Goal: Information Seeking & Learning: Learn about a topic

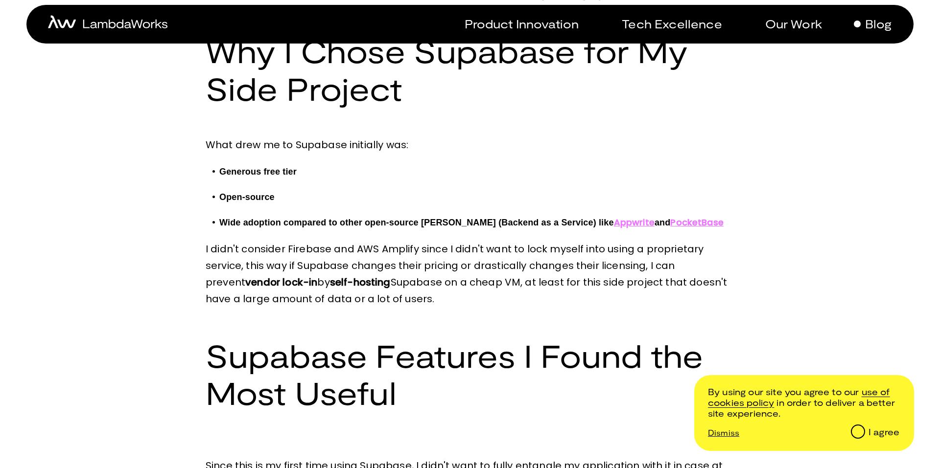
scroll to position [331, 0]
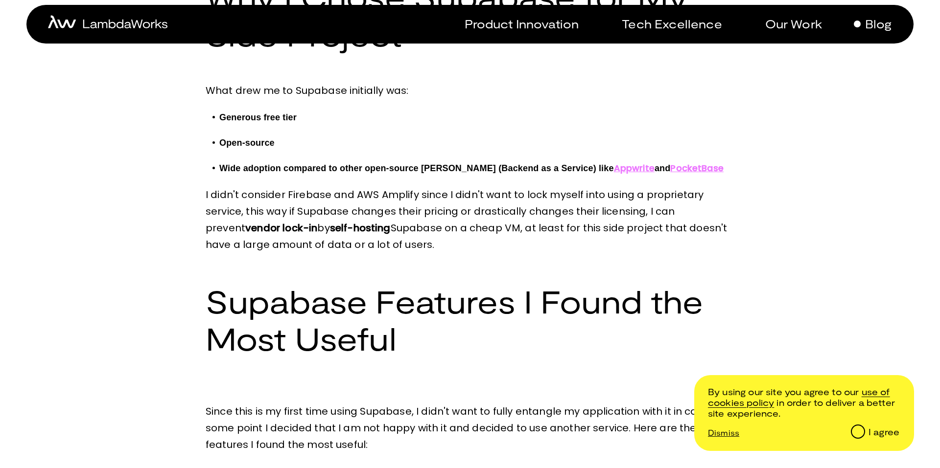
click at [867, 23] on p "Blog" at bounding box center [878, 24] width 27 height 14
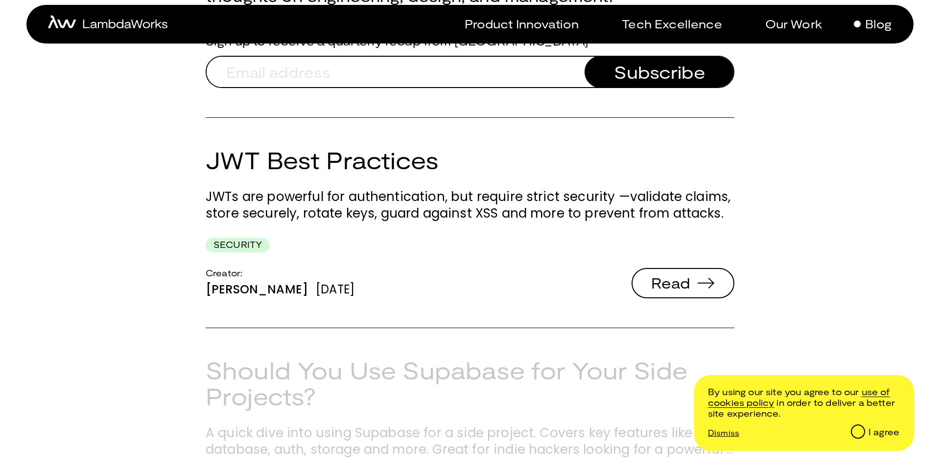
scroll to position [202, 0]
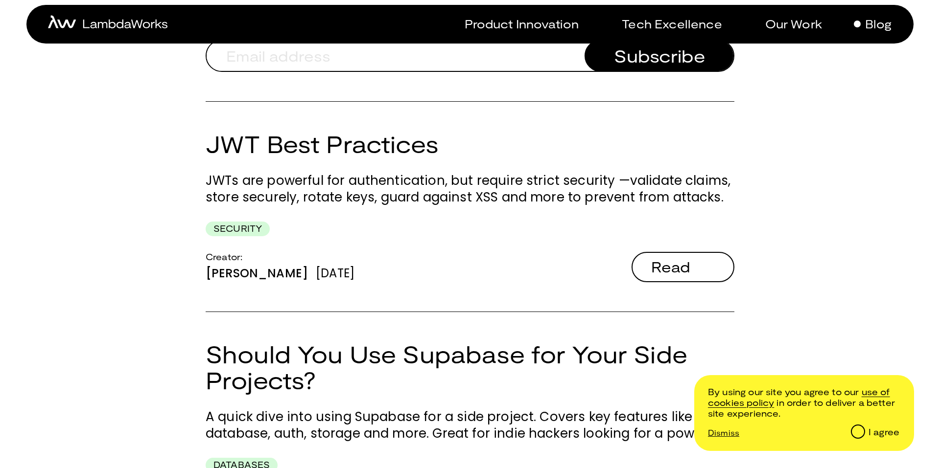
click at [695, 266] on span "Read" at bounding box center [682, 266] width 95 height 27
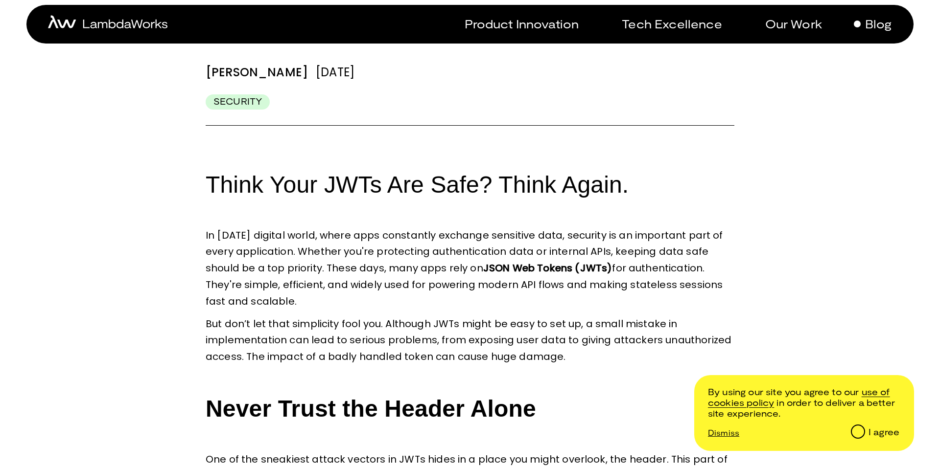
scroll to position [35, 0]
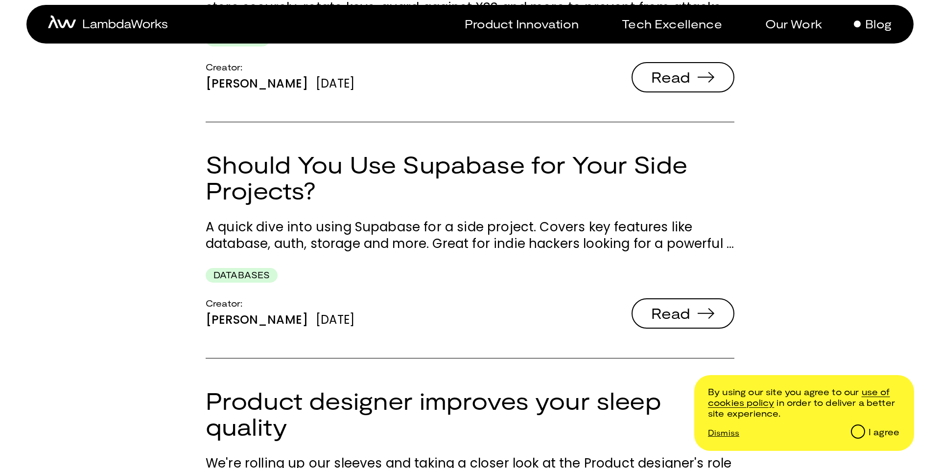
scroll to position [398, 0]
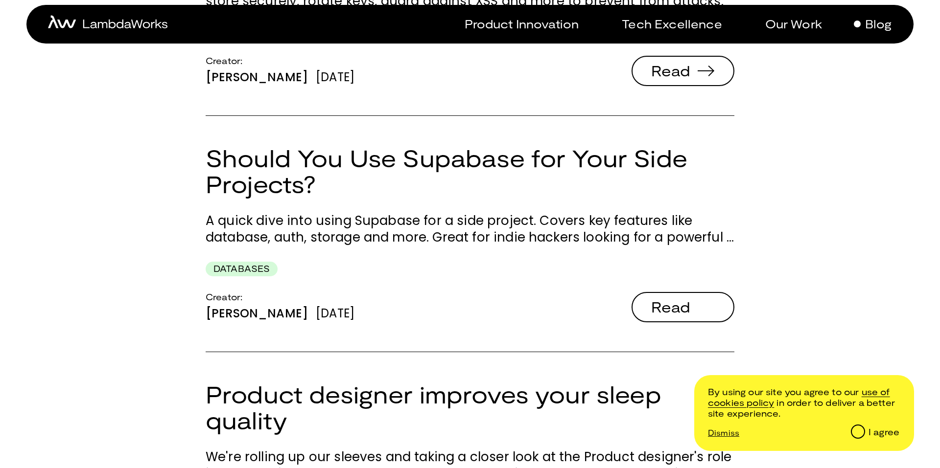
click at [646, 302] on span "Read" at bounding box center [682, 307] width 95 height 27
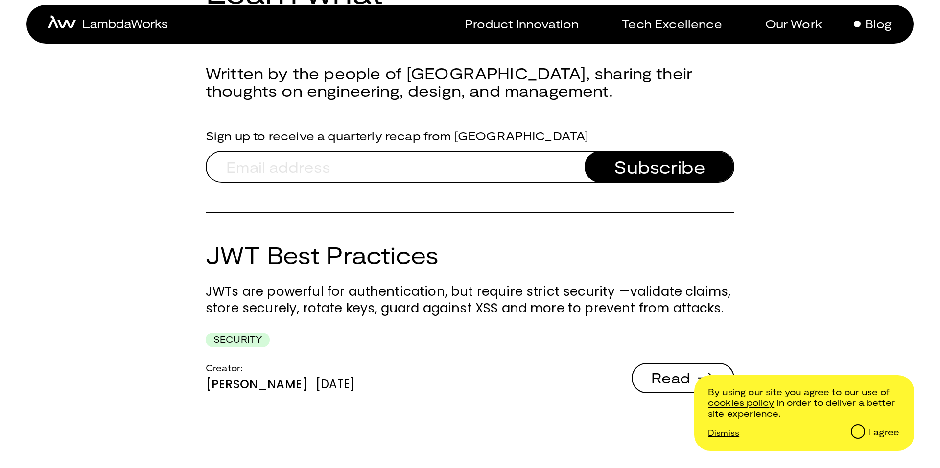
scroll to position [123, 0]
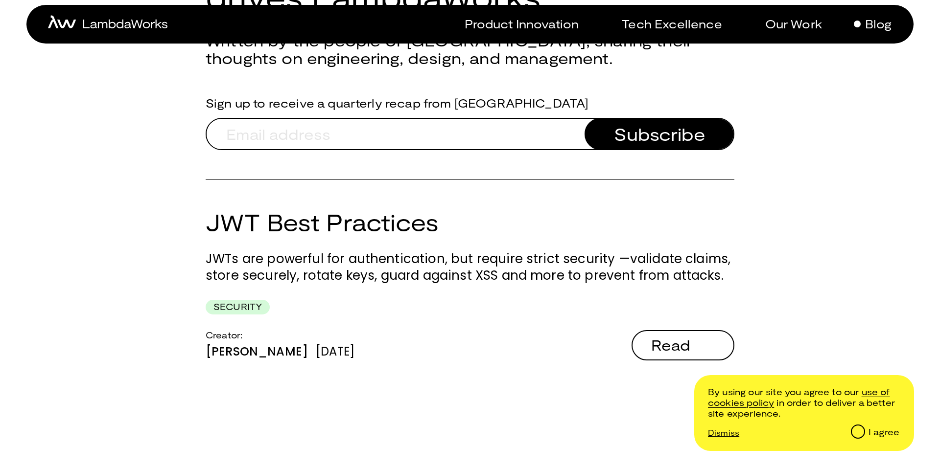
click at [646, 340] on span "Read" at bounding box center [682, 345] width 95 height 27
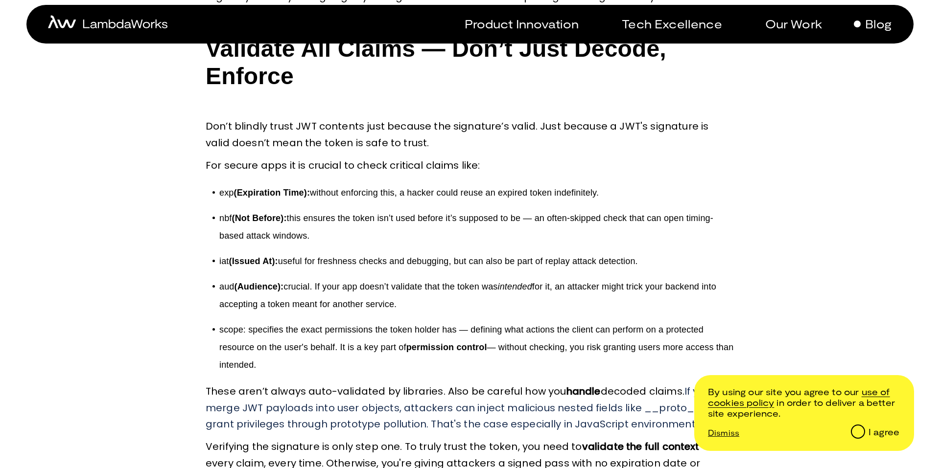
scroll to position [1400, 0]
